Goal: Task Accomplishment & Management: Manage account settings

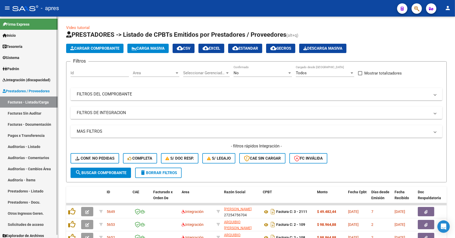
click at [32, 53] on link "Sistema" at bounding box center [29, 57] width 58 height 11
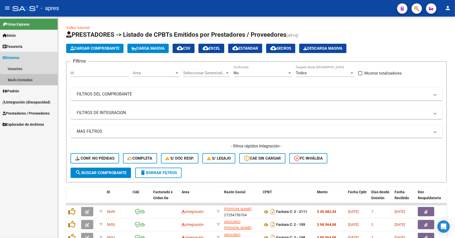
click at [34, 77] on link "Mails Enviados" at bounding box center [29, 79] width 58 height 11
click at [33, 69] on link "Usuarios" at bounding box center [29, 68] width 58 height 11
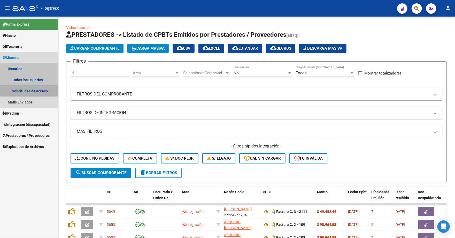
click at [37, 89] on link "Solicitudes de acceso" at bounding box center [29, 90] width 58 height 11
click at [40, 81] on link "Todos los Usuarios" at bounding box center [29, 79] width 58 height 11
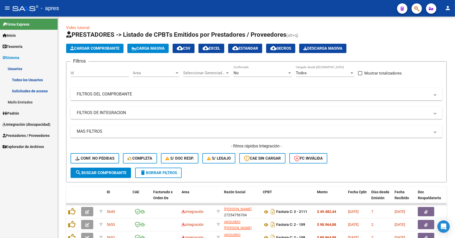
click at [40, 89] on link "Solicitudes de acceso" at bounding box center [29, 90] width 58 height 11
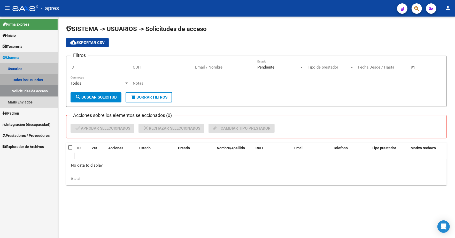
click at [36, 81] on link "Todos los Usuarios" at bounding box center [29, 79] width 58 height 11
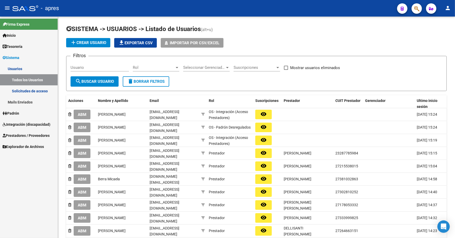
click at [40, 90] on link "Solicitudes de acceso" at bounding box center [29, 90] width 58 height 11
